Goal: Complete application form

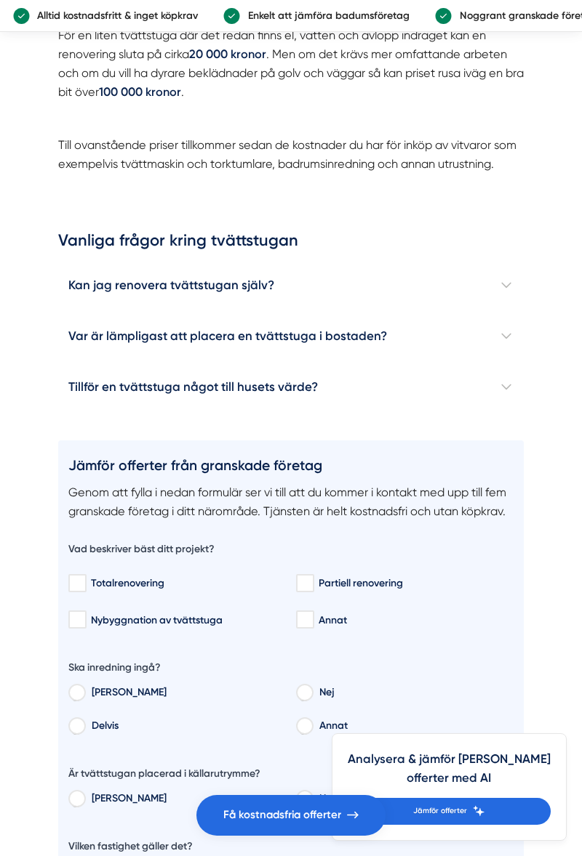
scroll to position [3407, 0]
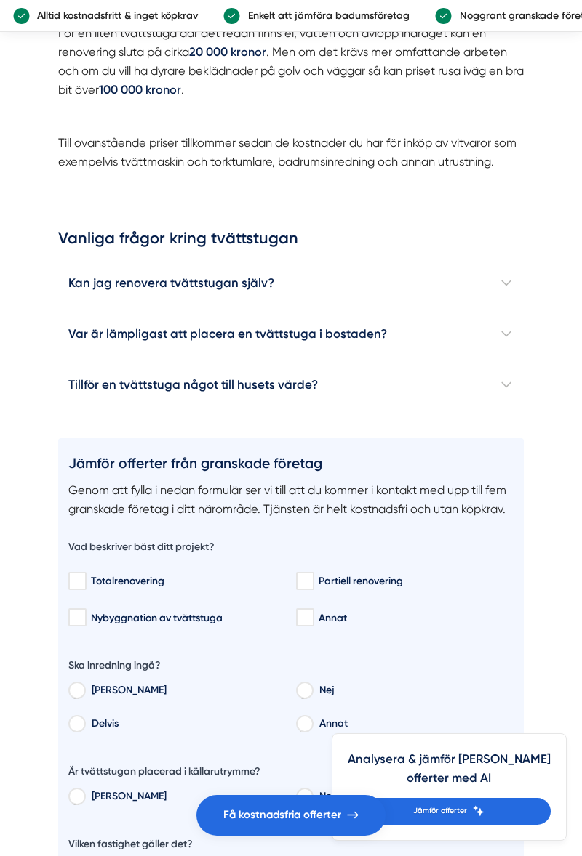
click at [337, 588] on div "Partiell renovering" at bounding box center [403, 581] width 214 height 15
click at [313, 588] on input "Partiell renovering" at bounding box center [304, 581] width 17 height 15
checkbox input "true"
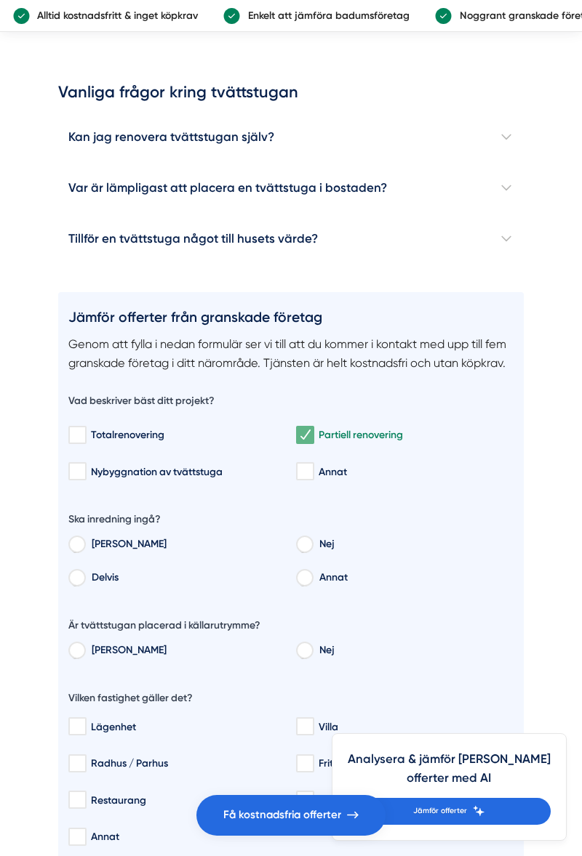
scroll to position [3554, 0]
click at [311, 550] on input "Nej" at bounding box center [304, 545] width 16 height 13
radio input "true"
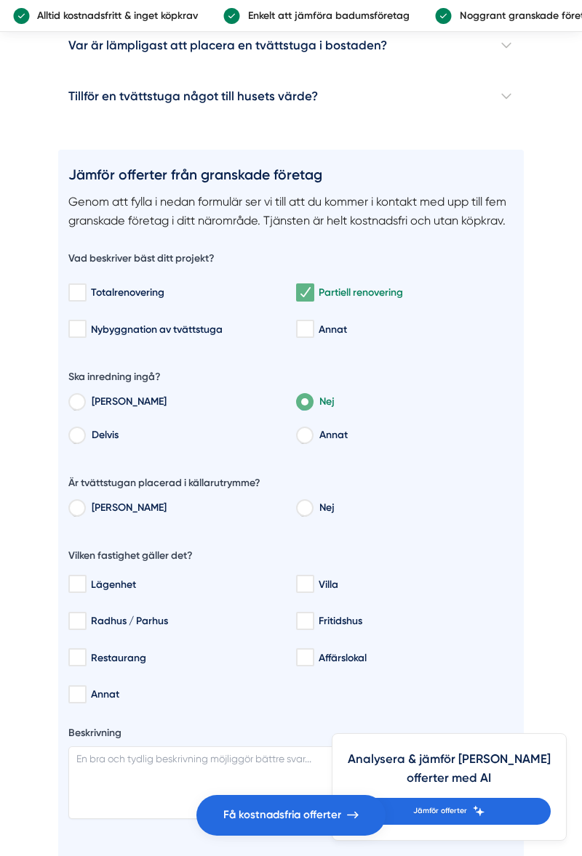
scroll to position [3697, 0]
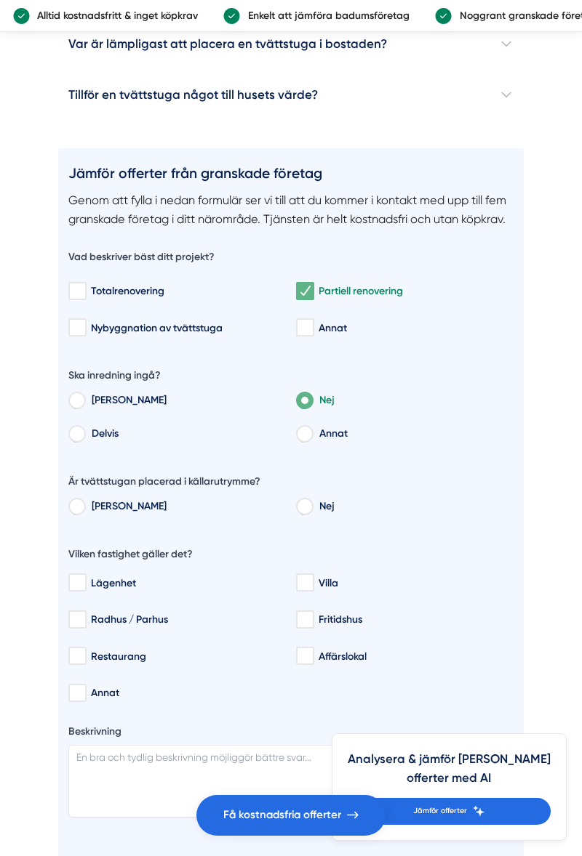
click at [311, 505] on input "Nej" at bounding box center [304, 508] width 16 height 13
radio input "true"
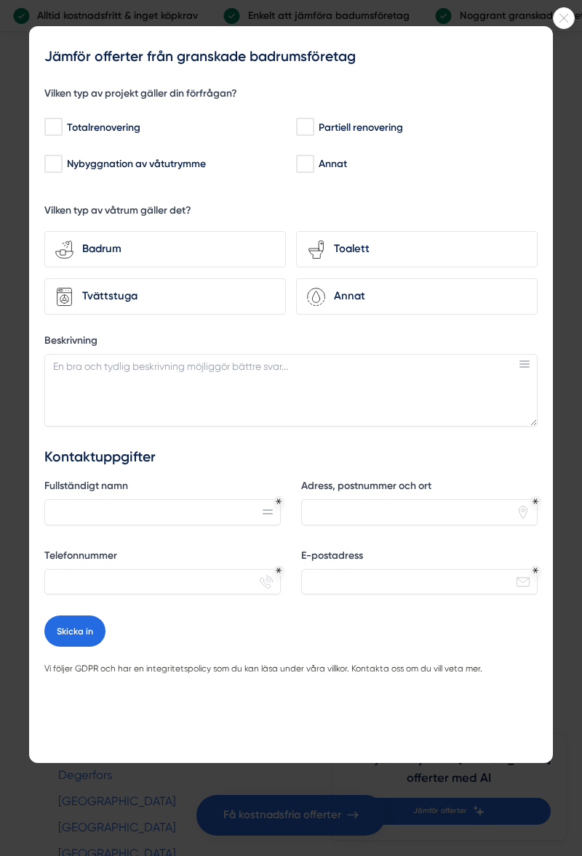
scroll to position [4694, 0]
click at [310, 830] on div at bounding box center [291, 428] width 582 height 856
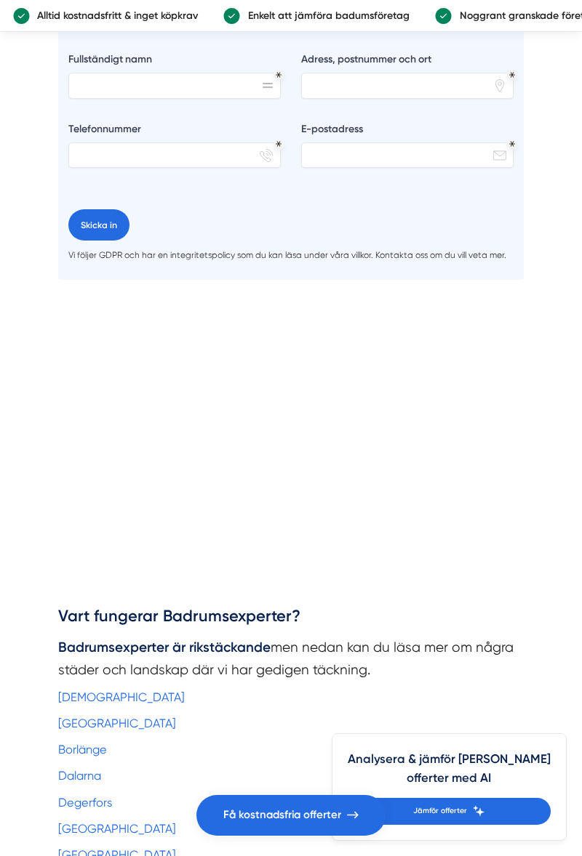
scroll to position [4548, 0]
